Goal: Obtain resource: Download file/media

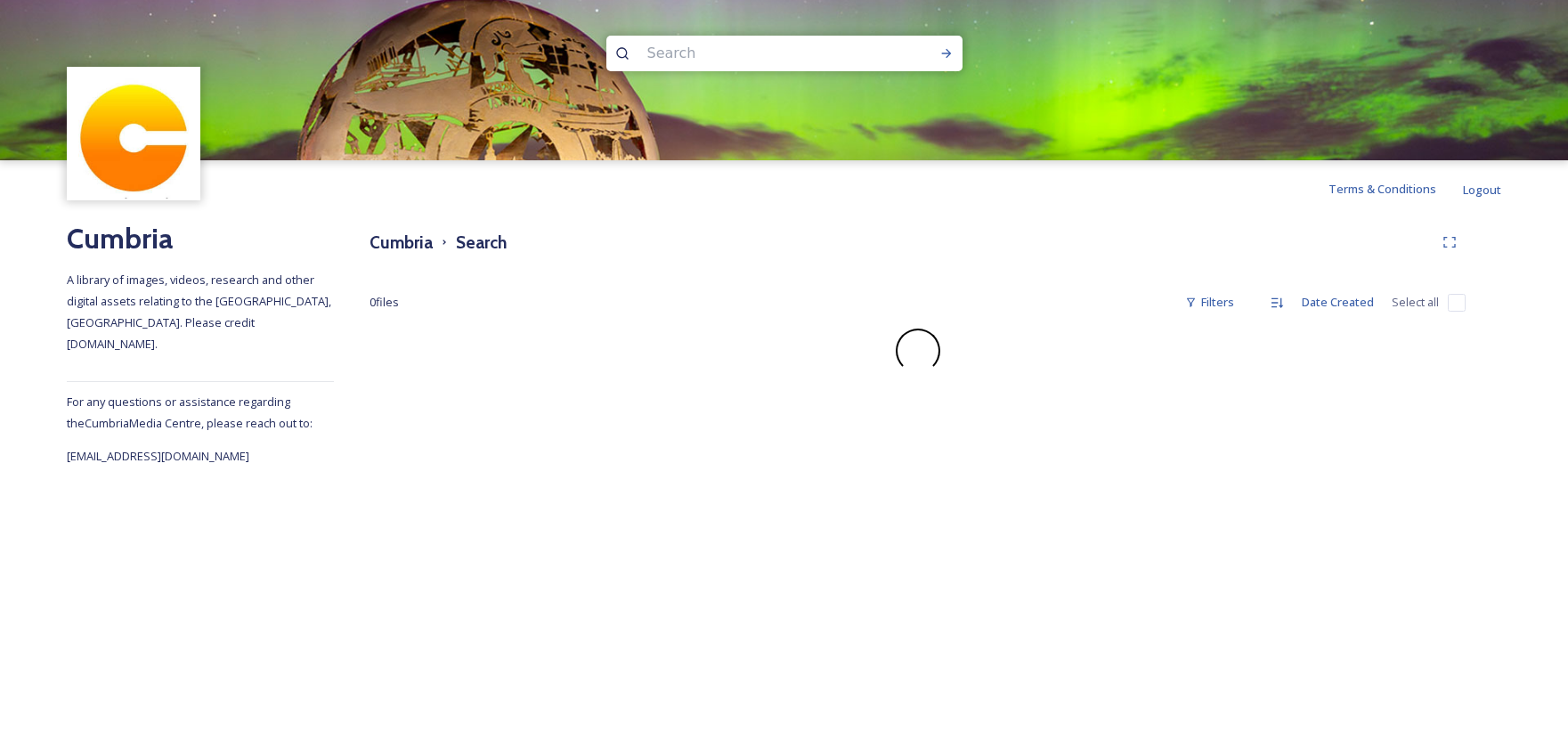
click at [711, 50] on input at bounding box center [759, 53] width 244 height 39
type input "holehird gardens"
click at [946, 51] on icon at bounding box center [947, 53] width 14 height 14
click at [755, 55] on input at bounding box center [840, 53] width 179 height 39
drag, startPoint x: 748, startPoint y: 53, endPoint x: 581, endPoint y: 46, distance: 167.1
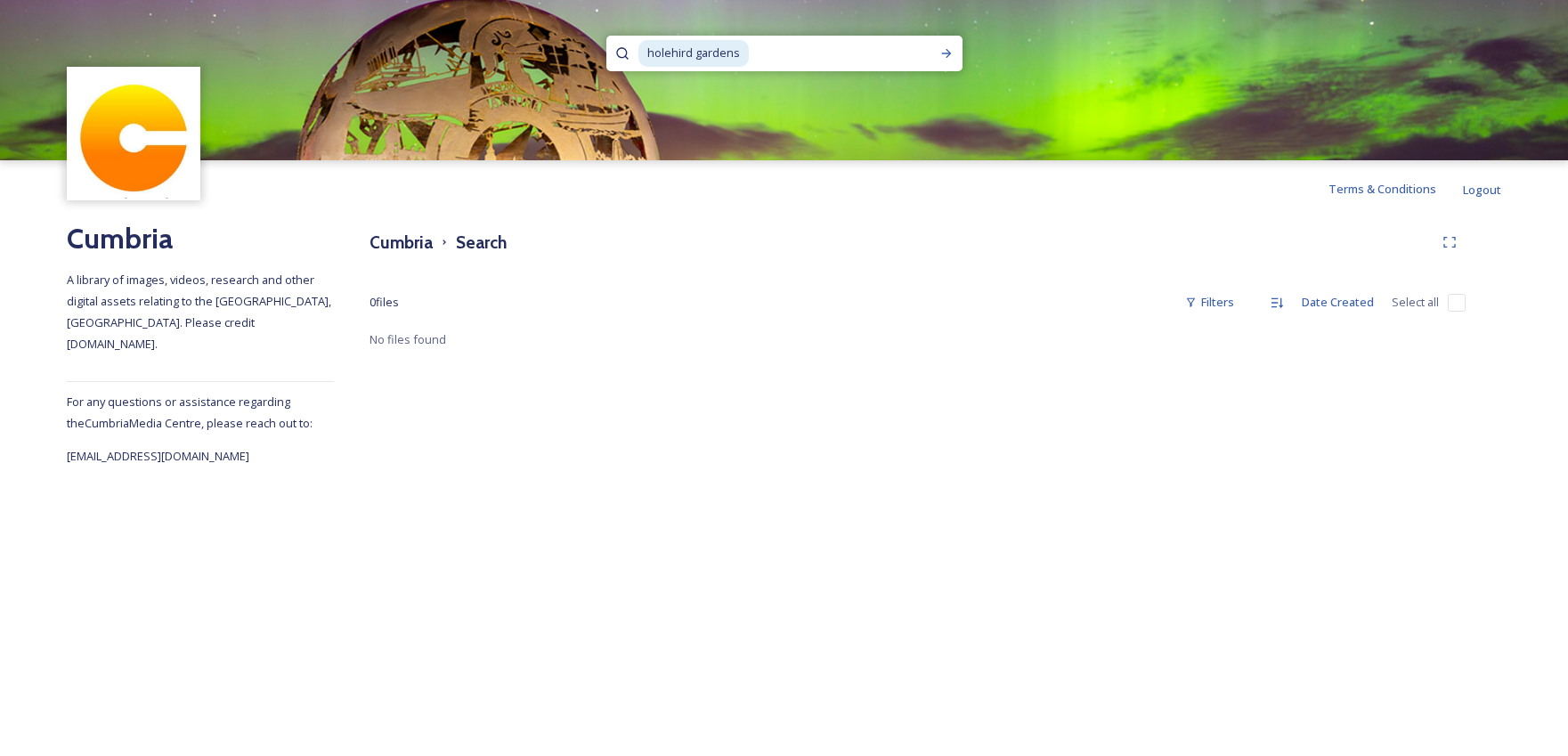
click at [638, 48] on div "holehird gardens" at bounding box center [784, 53] width 292 height 35
type input "h"
type input "autumn colours"
click at [941, 60] on icon at bounding box center [947, 53] width 14 height 14
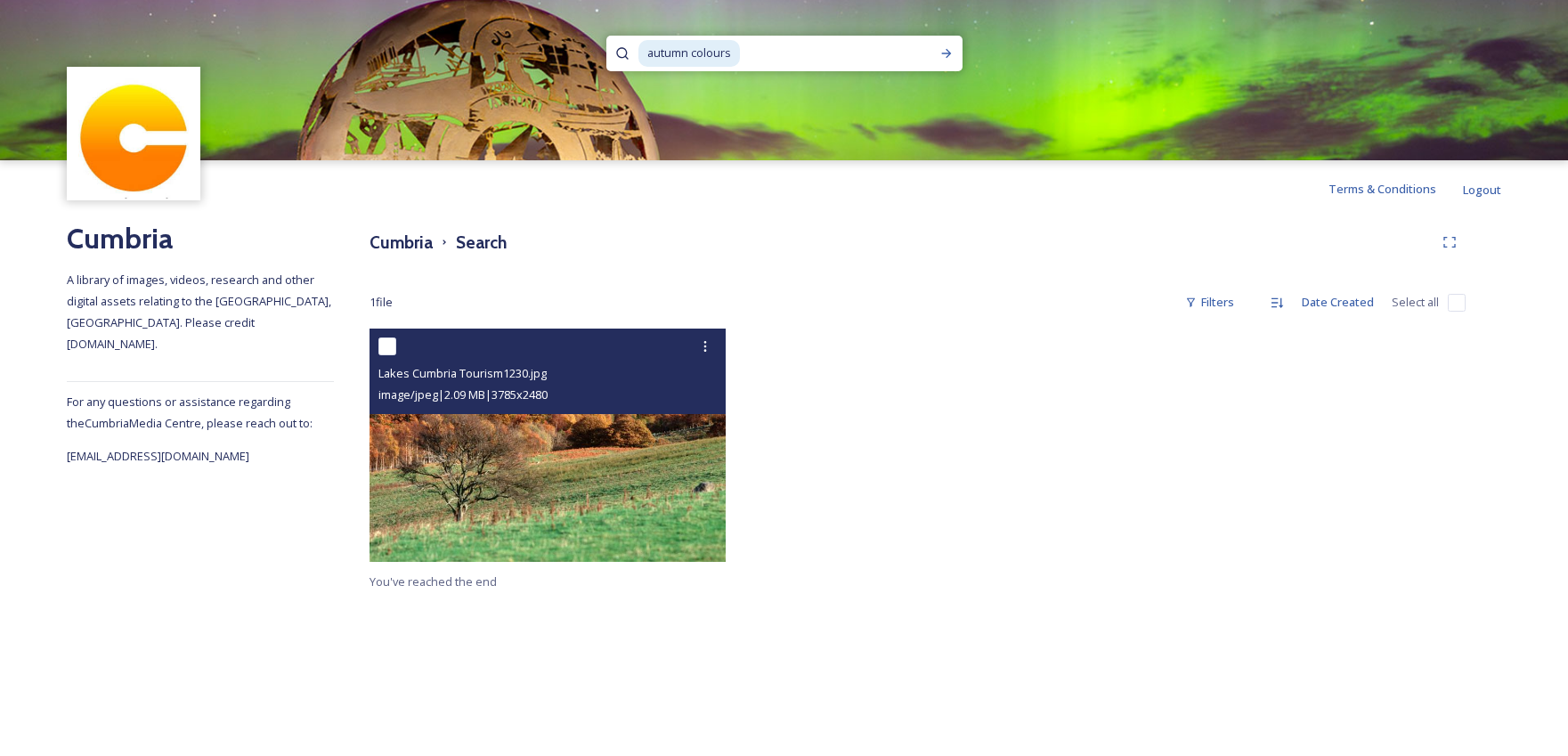
click at [593, 484] on img at bounding box center [547, 445] width 356 height 234
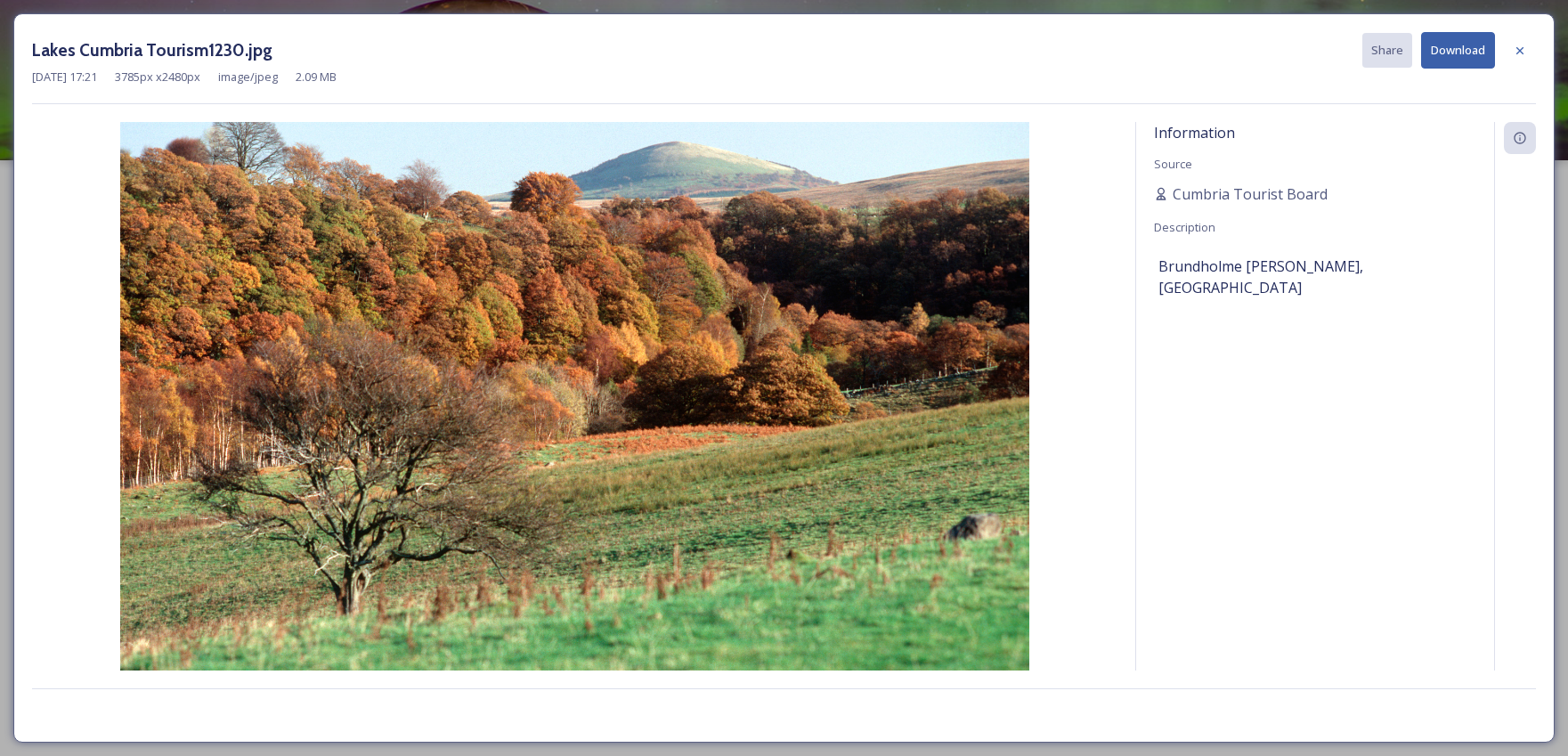
click at [1457, 47] on button "Download" at bounding box center [1458, 50] width 74 height 36
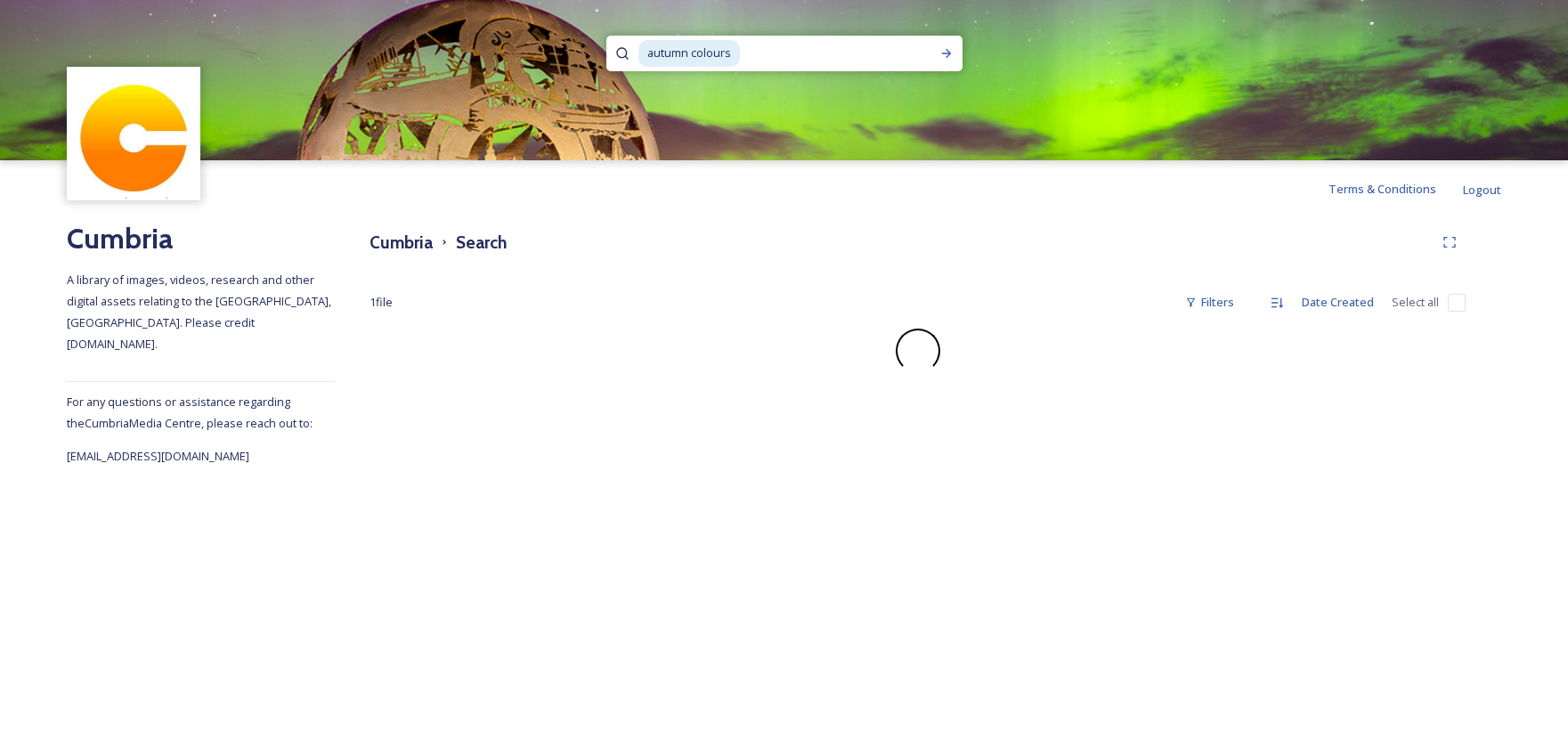
click at [758, 53] on input at bounding box center [835, 53] width 188 height 39
drag, startPoint x: 726, startPoint y: 57, endPoint x: 654, endPoint y: 55, distance: 72.0
click at [742, 55] on input at bounding box center [835, 53] width 188 height 39
type input "a"
type input "l"
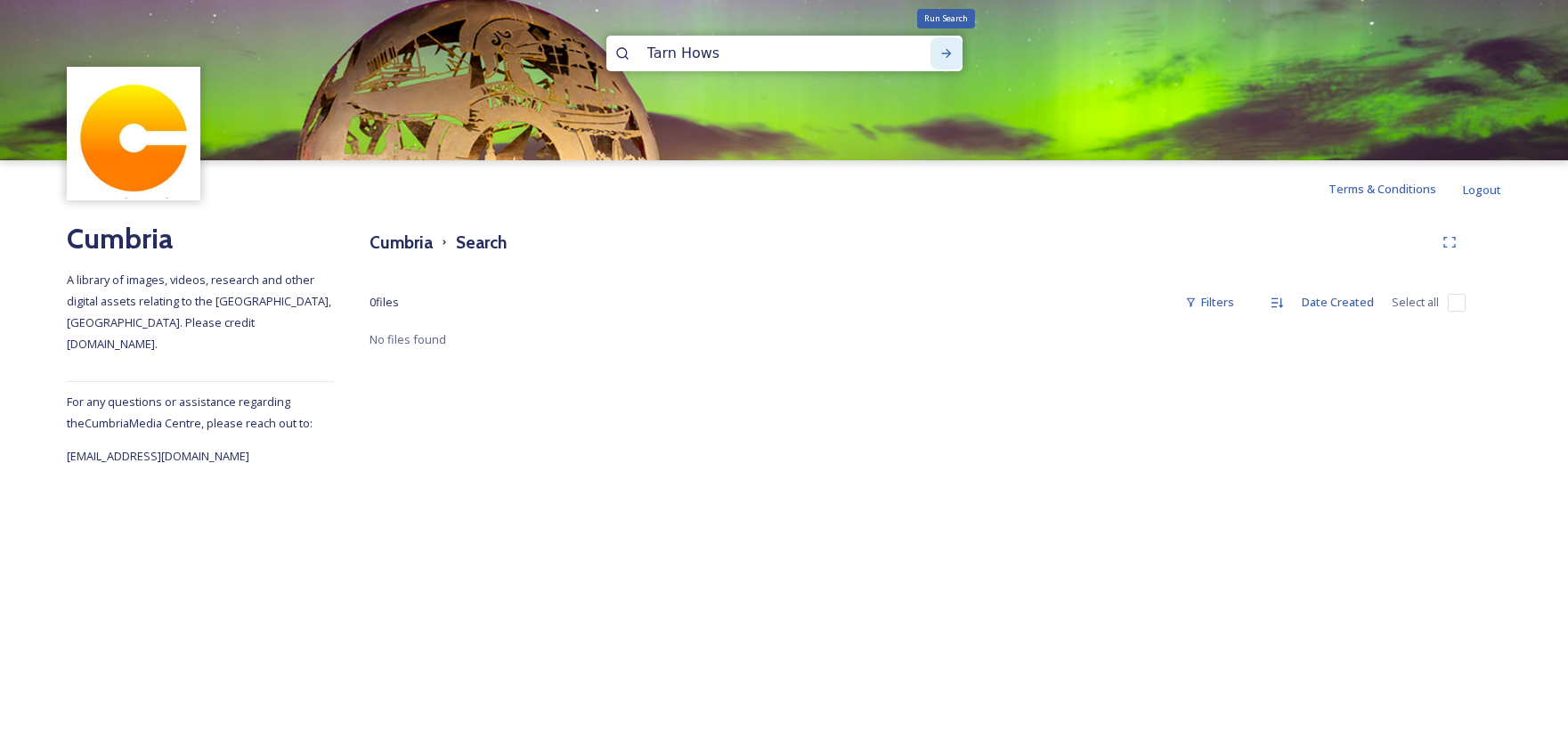
type input "Tarn Hows"
click at [946, 54] on icon at bounding box center [947, 53] width 14 height 14
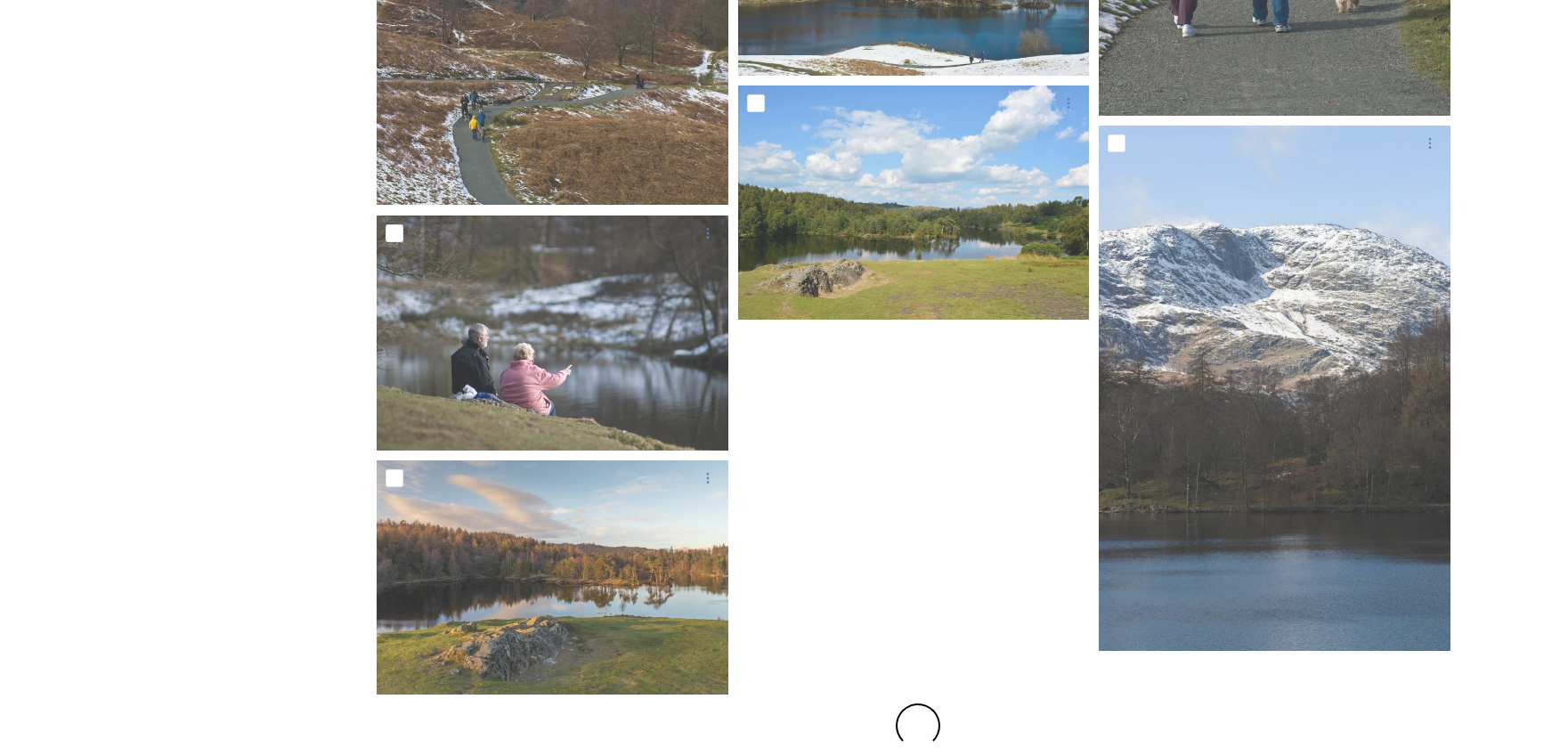
scroll to position [1626, 0]
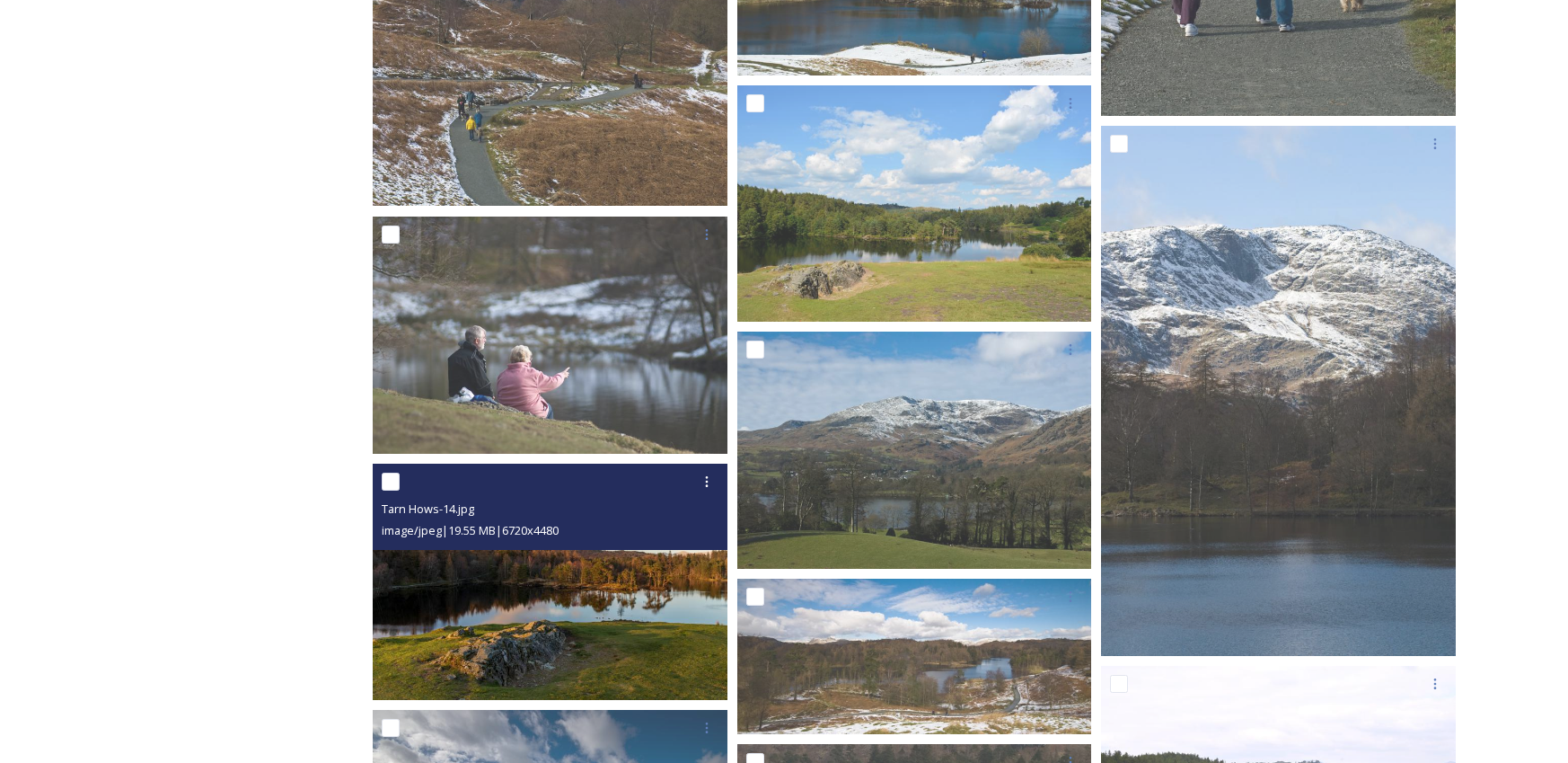
click at [500, 585] on img at bounding box center [550, 582] width 355 height 237
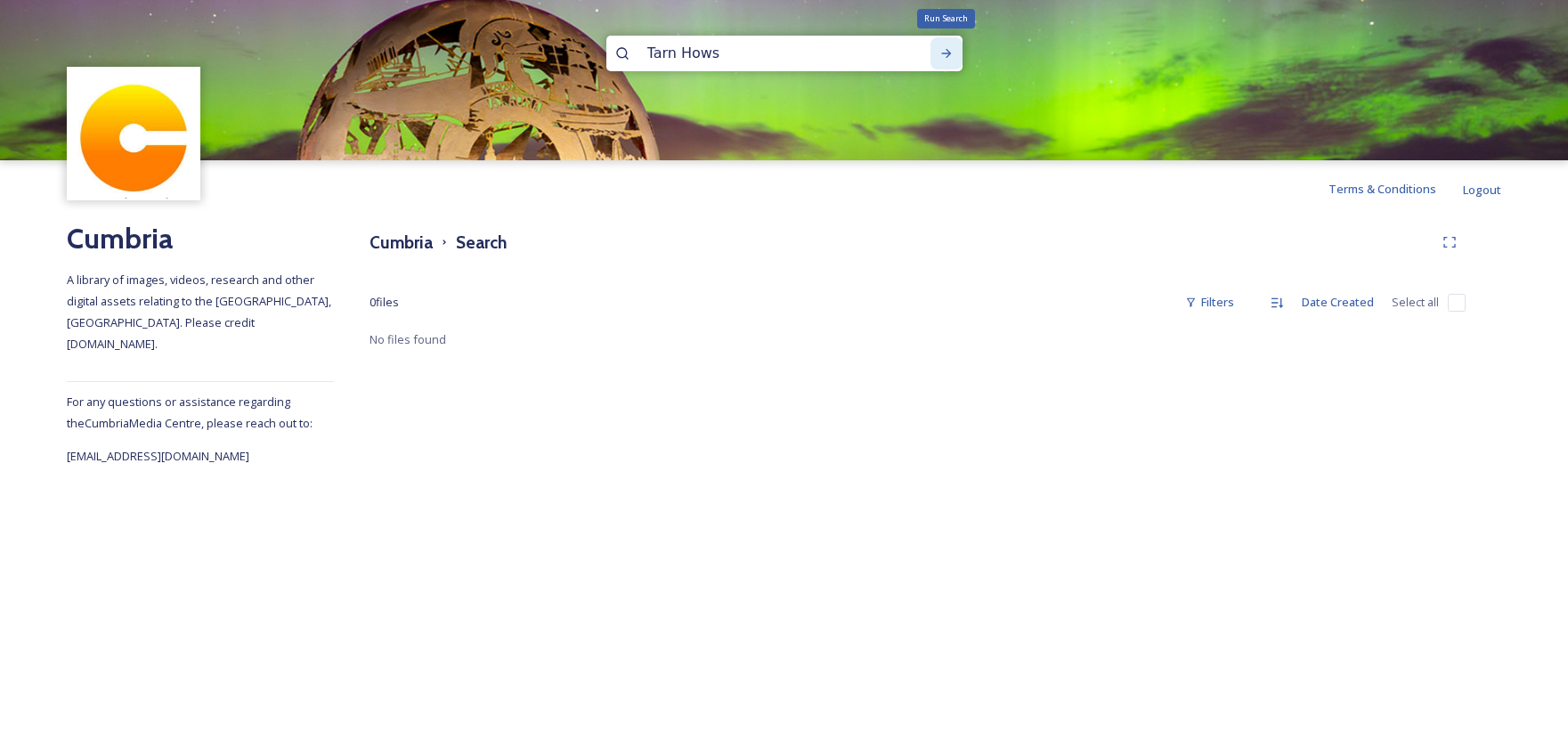
click at [945, 49] on icon at bounding box center [947, 53] width 14 height 14
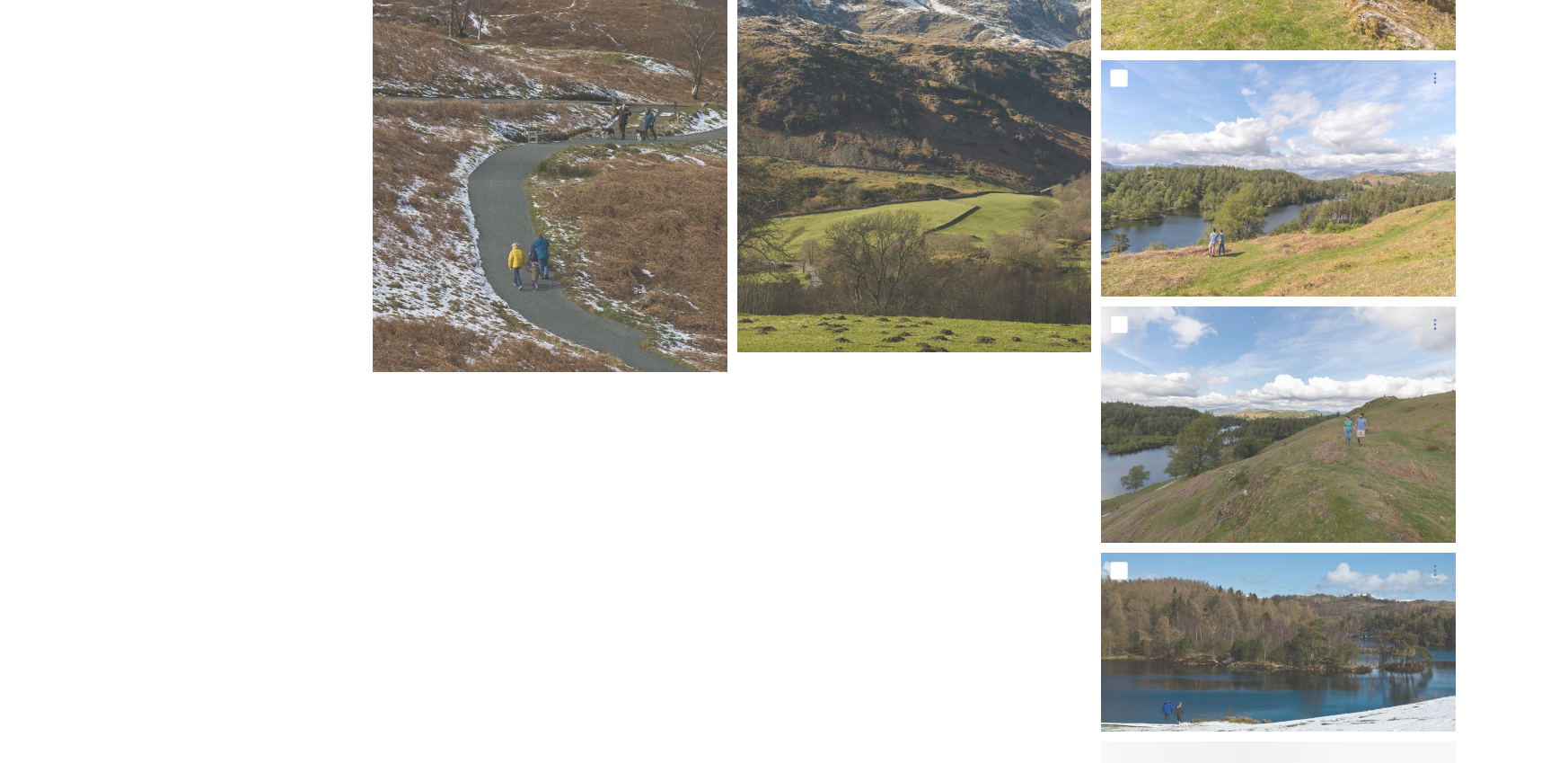
scroll to position [6884, 0]
